Goal: Transaction & Acquisition: Purchase product/service

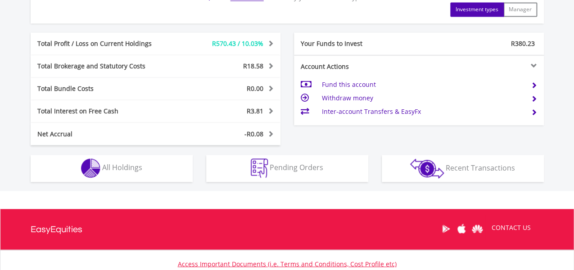
scroll to position [483, 0]
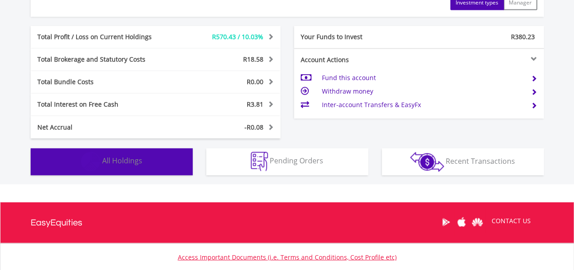
drag, startPoint x: 75, startPoint y: 163, endPoint x: 78, endPoint y: 159, distance: 4.8
click at [76, 162] on button "Holdings All Holdings" at bounding box center [112, 161] width 162 height 27
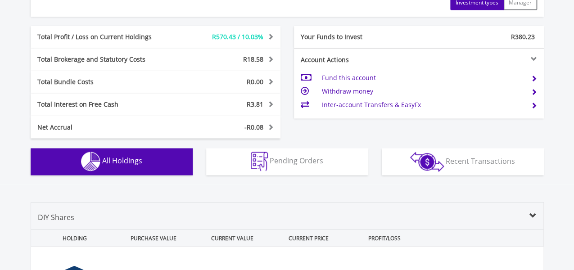
scroll to position [685, 0]
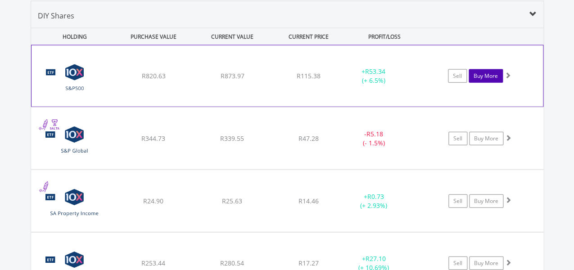
click at [481, 77] on link "Buy More" at bounding box center [486, 76] width 34 height 14
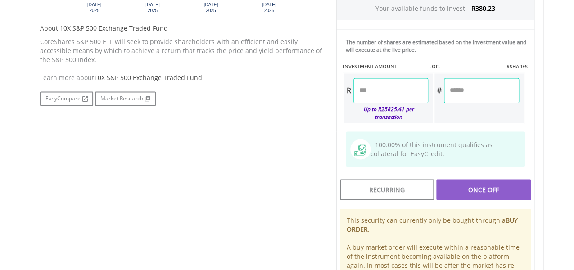
scroll to position [442, 0]
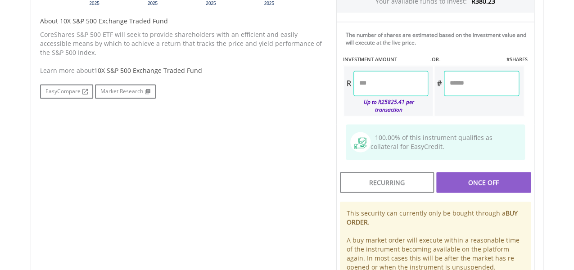
click at [555, 172] on html "My Investments Invest Now New Listings Sell My Recurring Investments Pending Or…" at bounding box center [287, 16] width 574 height 916
click at [360, 86] on input "number" at bounding box center [390, 83] width 75 height 25
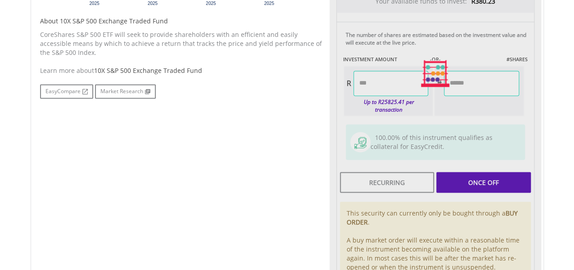
click at [465, 186] on div "Last Updated Price: 15-min. Delay* Price Update Cost: 0 Credits Market Closed S…" at bounding box center [436, 73] width 212 height 453
type input "*****"
type input "******"
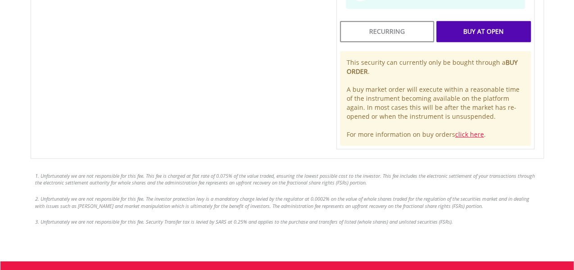
scroll to position [760, 0]
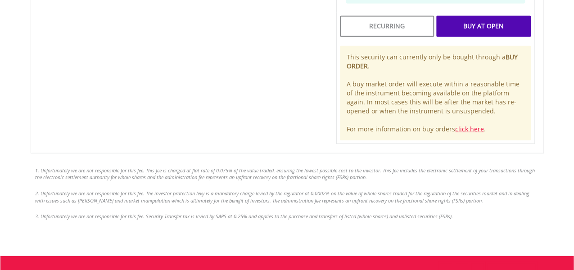
click at [522, 23] on div "Buy At Open" at bounding box center [483, 26] width 94 height 21
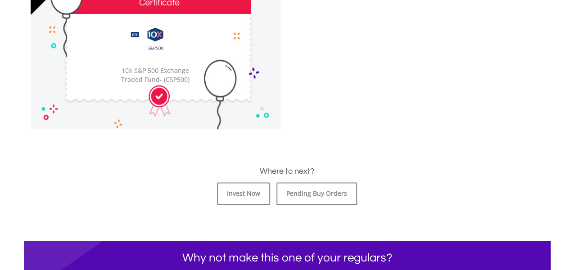
scroll to position [310, 0]
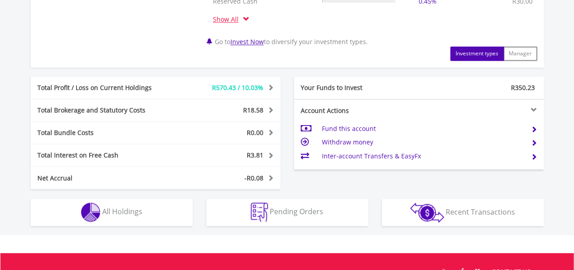
scroll to position [453, 0]
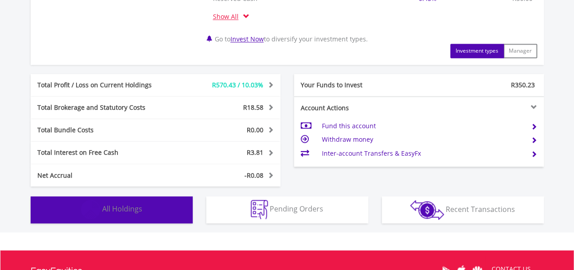
drag, startPoint x: 127, startPoint y: 209, endPoint x: 125, endPoint y: 214, distance: 5.9
click at [123, 210] on span "All Holdings" at bounding box center [122, 209] width 40 height 10
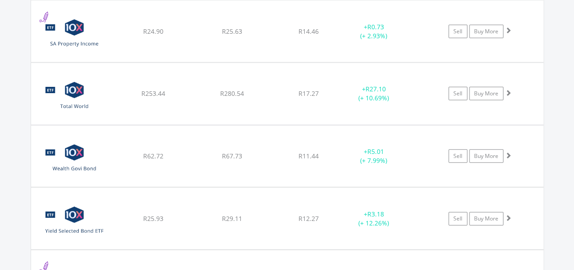
scroll to position [960, 0]
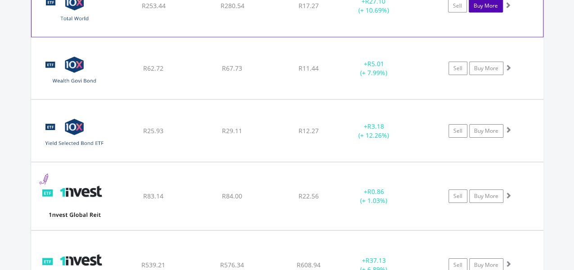
click at [488, 8] on link "Buy More" at bounding box center [486, 6] width 34 height 14
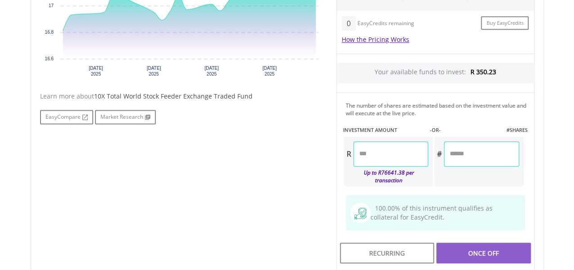
click at [573, 134] on html "My Investments Invest Now New Listings Sell My Recurring Investments Pending Or…" at bounding box center [287, 87] width 574 height 916
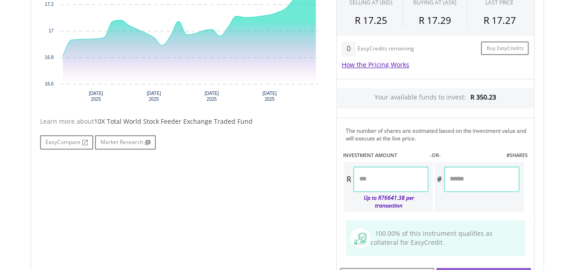
scroll to position [365, 0]
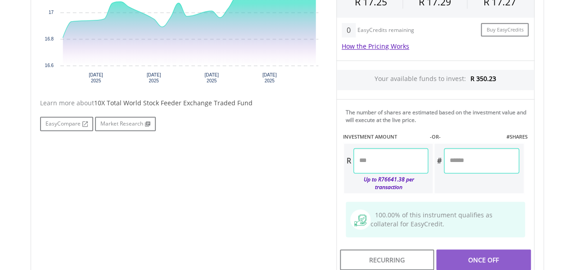
click at [389, 155] on input "number" at bounding box center [390, 160] width 75 height 25
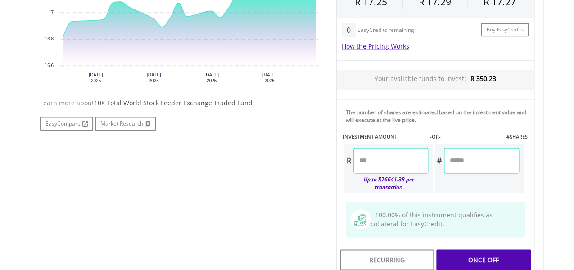
click at [493, 248] on div "Last Updated Price: 15-min. Delay* Price Update Cost: 0 Credits Market Closed S…" at bounding box center [436, 150] width 212 height 453
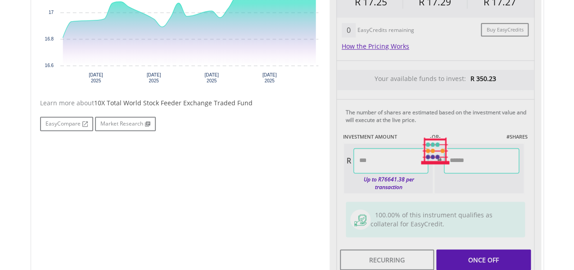
type input "*****"
type input "******"
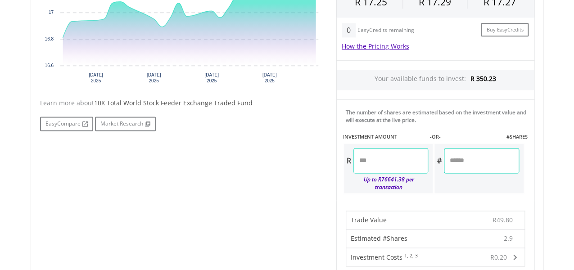
scroll to position [601, 0]
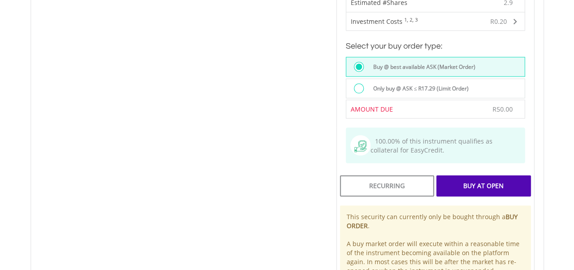
click at [499, 184] on div "Buy At Open" at bounding box center [483, 185] width 94 height 21
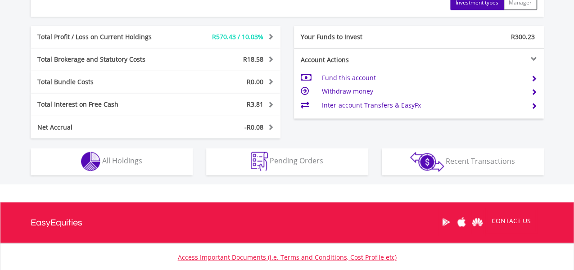
scroll to position [522, 0]
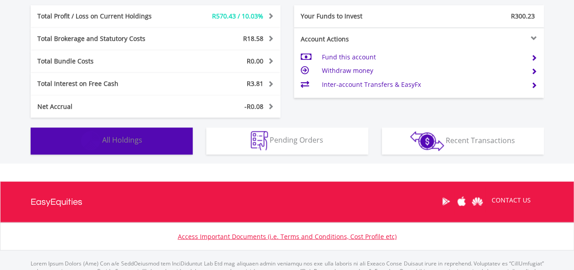
click at [159, 144] on button "Holdings All Holdings" at bounding box center [112, 140] width 162 height 27
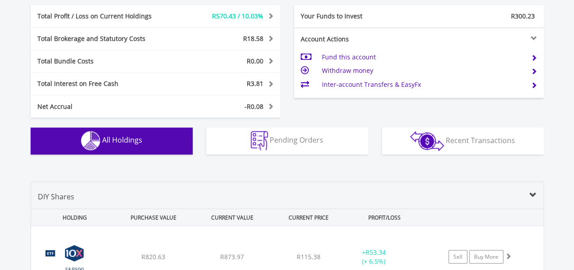
scroll to position [703, 0]
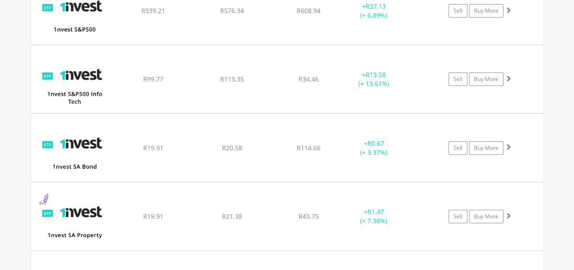
scroll to position [1237, 0]
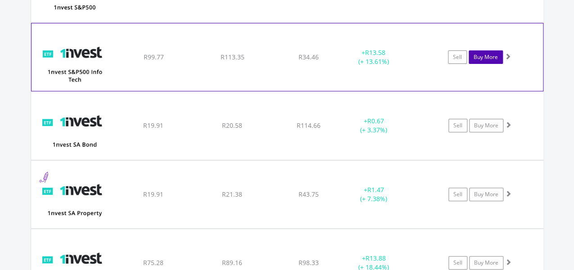
click at [483, 54] on link "Buy More" at bounding box center [486, 57] width 34 height 14
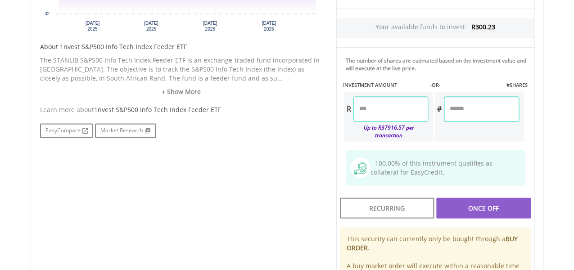
scroll to position [416, 0]
click at [375, 108] on input "number" at bounding box center [390, 108] width 75 height 25
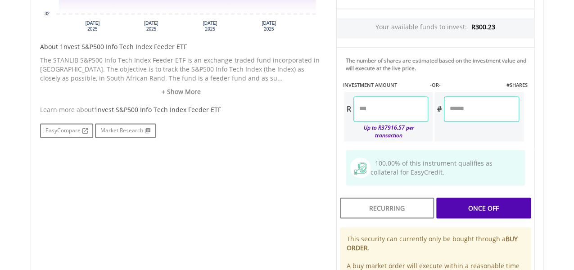
click at [457, 206] on div "Last Updated Price: 15-min. Delay* Price Update Cost: 0 Credits Market Closed S…" at bounding box center [436, 99] width 212 height 453
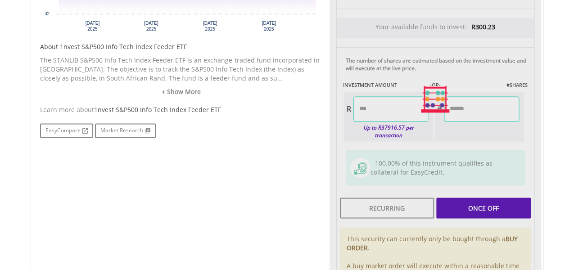
type input "*****"
type input "******"
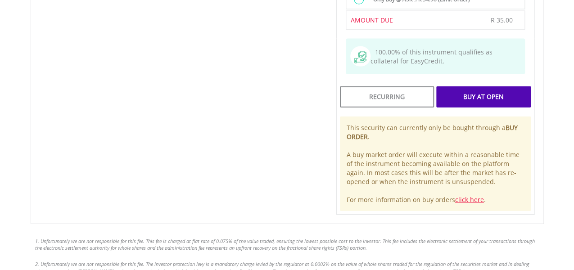
scroll to position [713, 0]
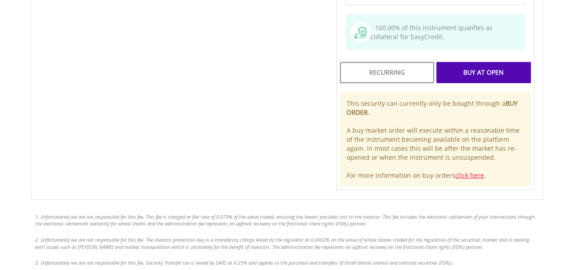
click at [493, 78] on div "Recurring Buy At Open This security can currently only be bought through a BUY …" at bounding box center [435, 124] width 198 height 131
click at [495, 69] on div "Buy At Open" at bounding box center [483, 72] width 94 height 21
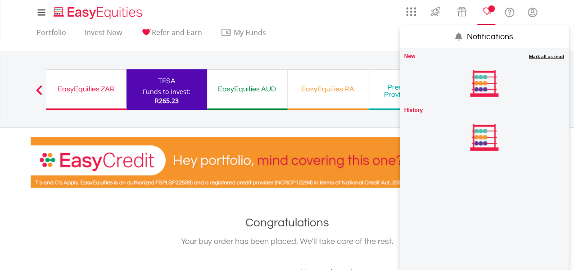
click at [489, 11] on span "Notifications" at bounding box center [491, 8] width 7 height 7
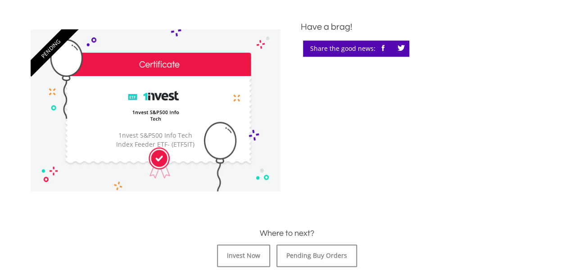
scroll to position [330, 0]
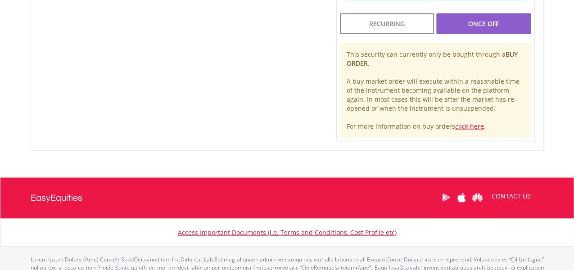
scroll to position [630, 0]
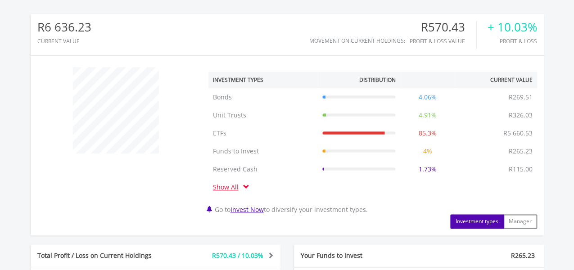
scroll to position [563, 0]
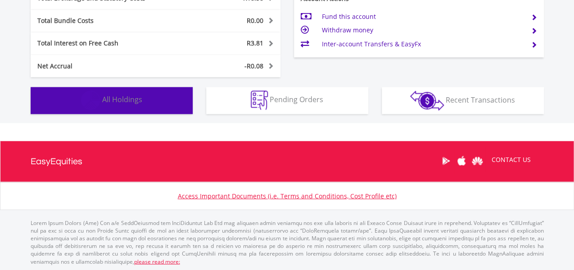
click at [142, 100] on button "Holdings All Holdings" at bounding box center [112, 100] width 162 height 27
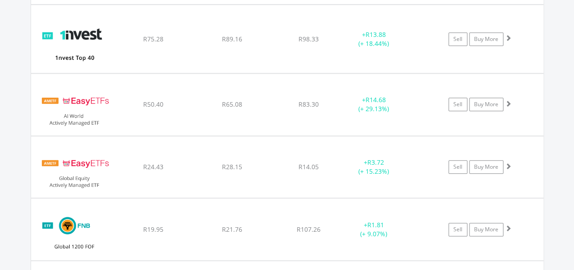
scroll to position [1578, 0]
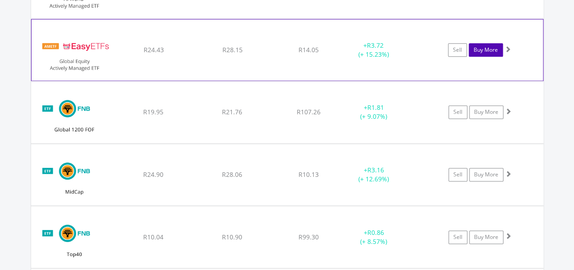
click at [479, 47] on link "Buy More" at bounding box center [486, 50] width 34 height 14
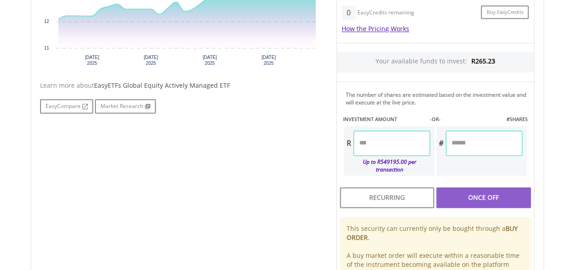
scroll to position [392, 0]
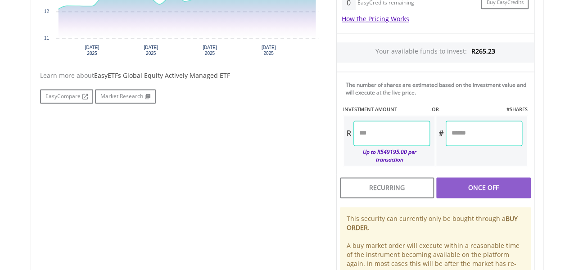
click at [402, 130] on input "number" at bounding box center [391, 133] width 77 height 25
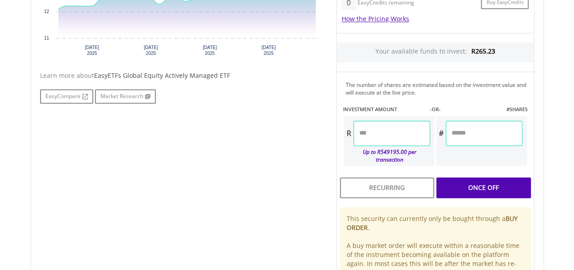
type input "*"
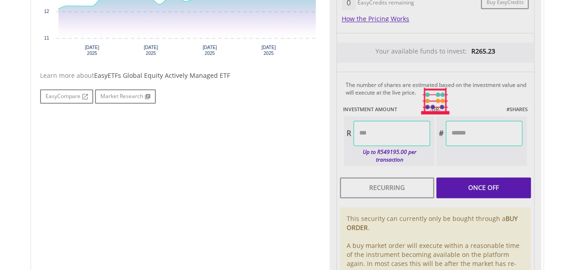
click at [447, 172] on div "Last Updated Price: 15-min. Delay* Price Update Cost: 0 Credits Market Closed S…" at bounding box center [436, 101] width 212 height 409
type input "*****"
type input "******"
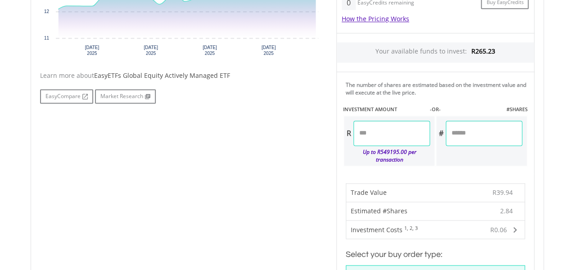
click at [501, 130] on input "******" at bounding box center [484, 133] width 77 height 25
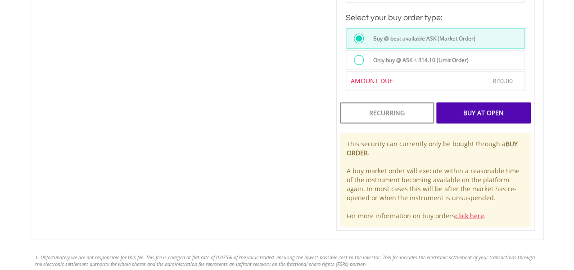
click at [491, 113] on div "Buy At Open" at bounding box center [483, 113] width 94 height 21
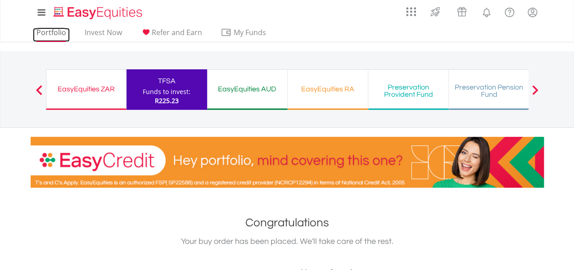
click at [45, 37] on link "Portfolio" at bounding box center [51, 35] width 37 height 14
